Goal: Information Seeking & Learning: Learn about a topic

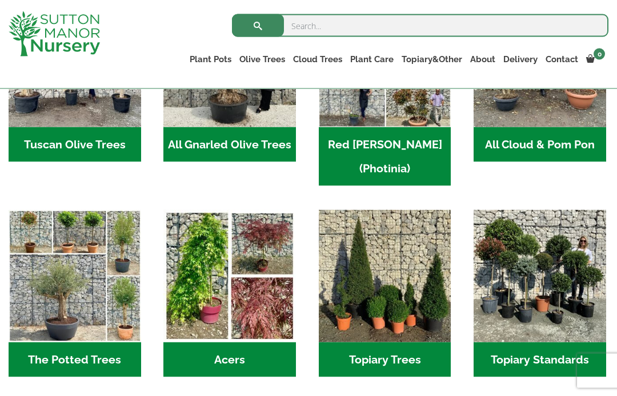
scroll to position [654, 0]
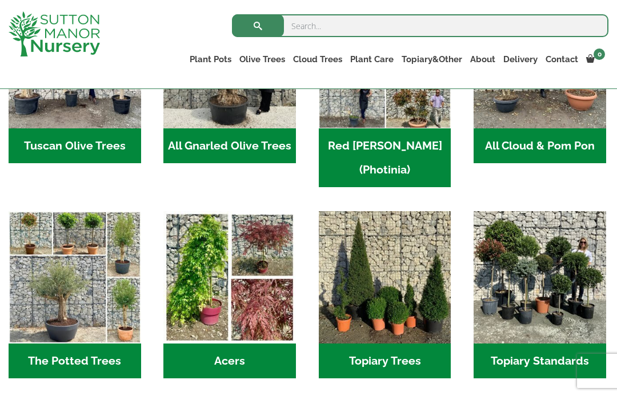
click at [394, 344] on h2 "Topiary Trees (5)" at bounding box center [385, 361] width 132 height 35
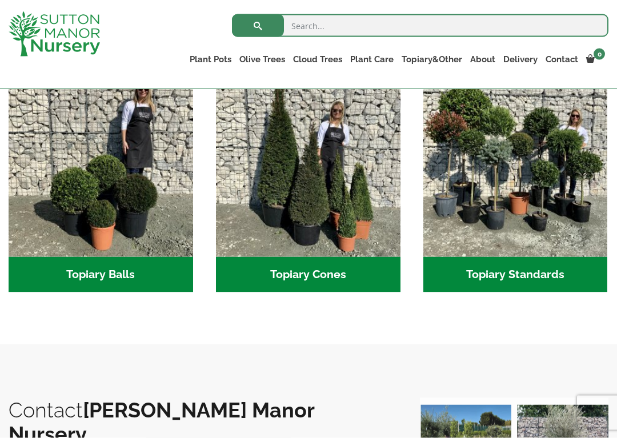
scroll to position [344, 0]
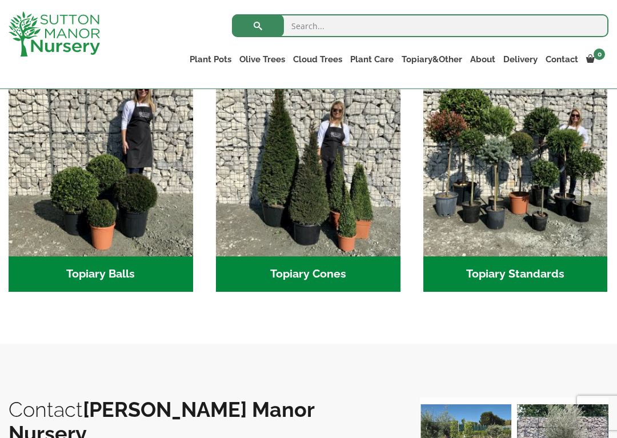
click at [332, 237] on img "Visit product category Topiary Cones" at bounding box center [308, 164] width 184 height 184
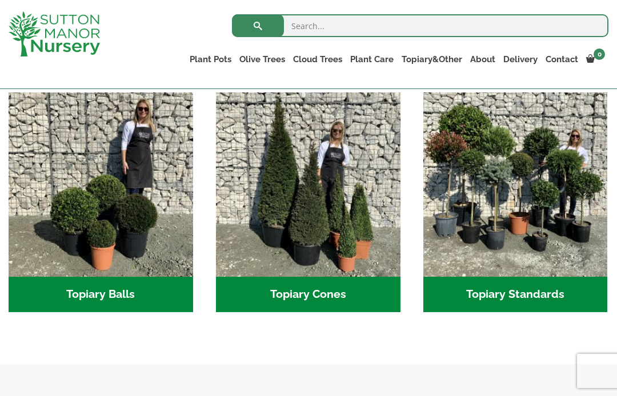
click at [547, 248] on img "Visit product category Topiary Standards" at bounding box center [515, 184] width 184 height 184
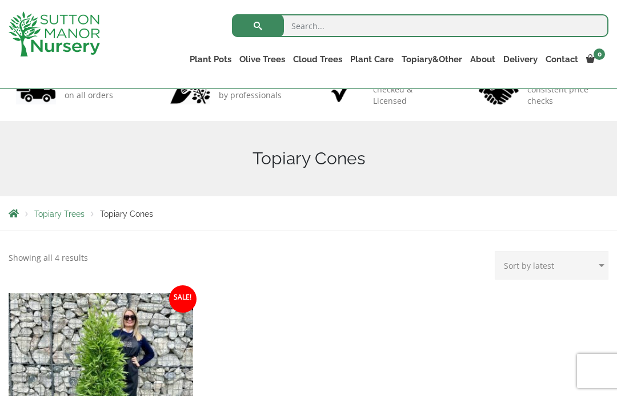
scroll to position [87, 0]
